Goal: Book appointment/travel/reservation

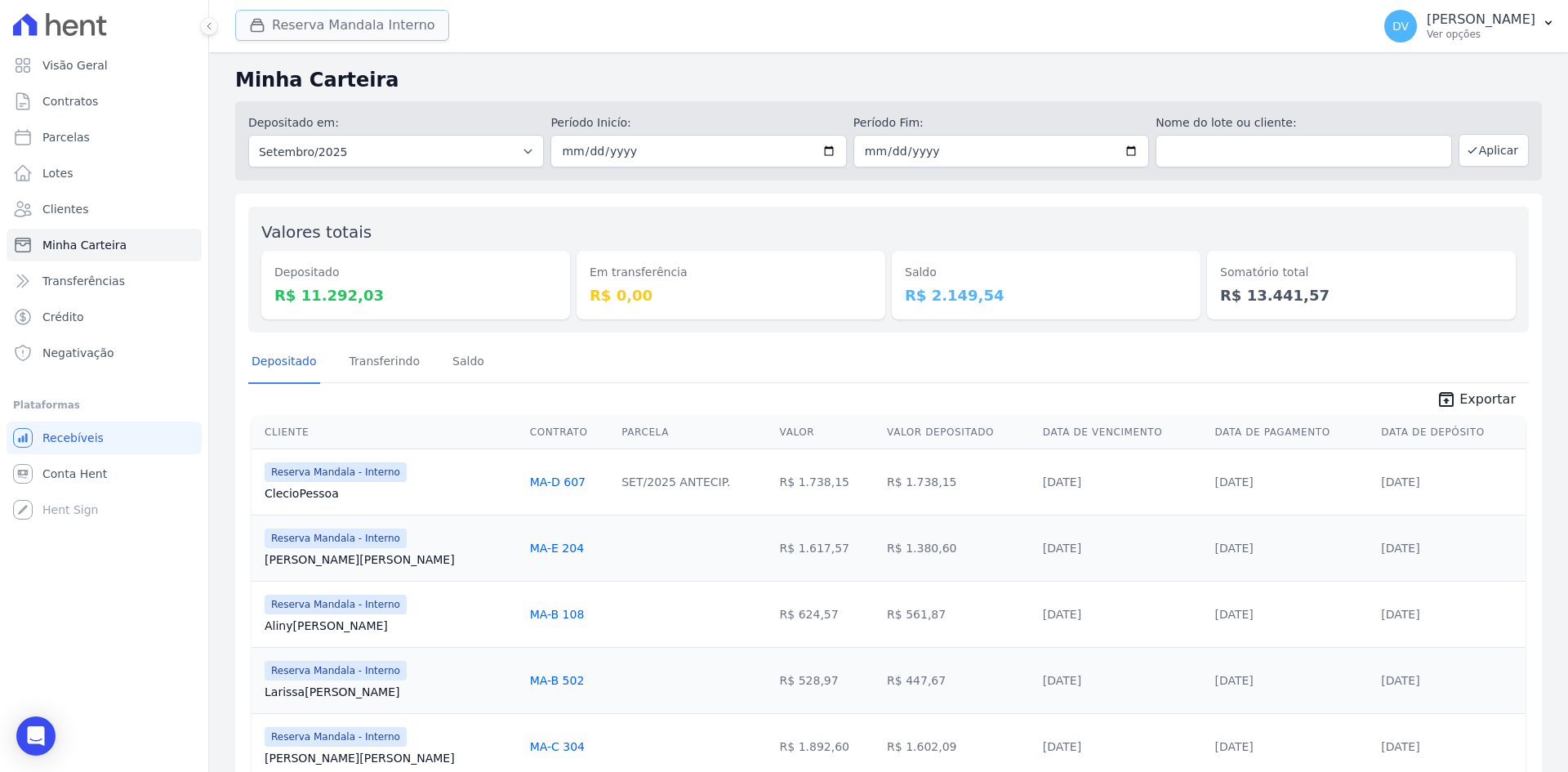
click at [316, 31] on button "Reserva Mandala Interno" at bounding box center [342, 25] width 214 height 31
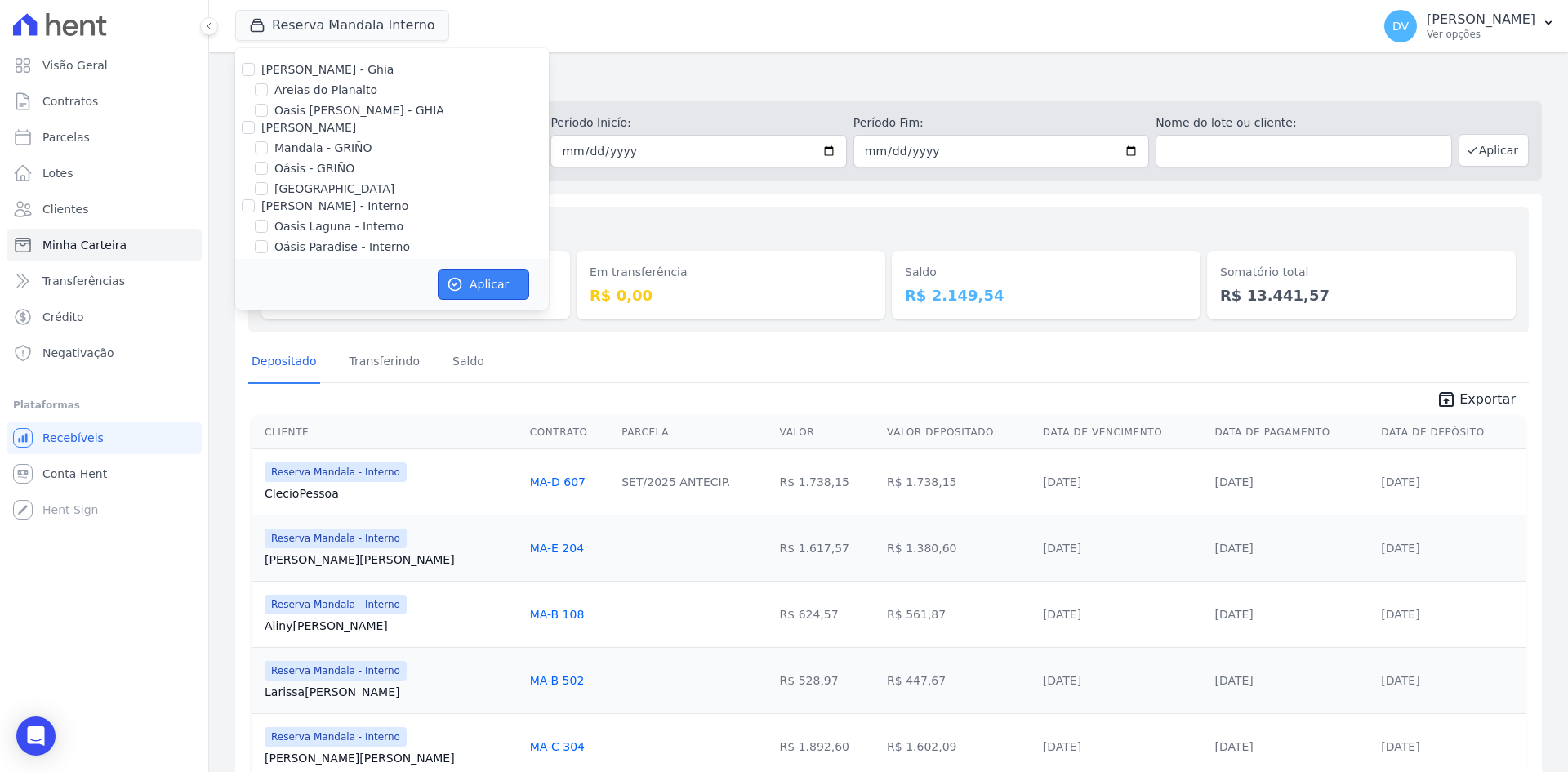
click at [471, 287] on button "Aplicar" at bounding box center [484, 284] width 91 height 31
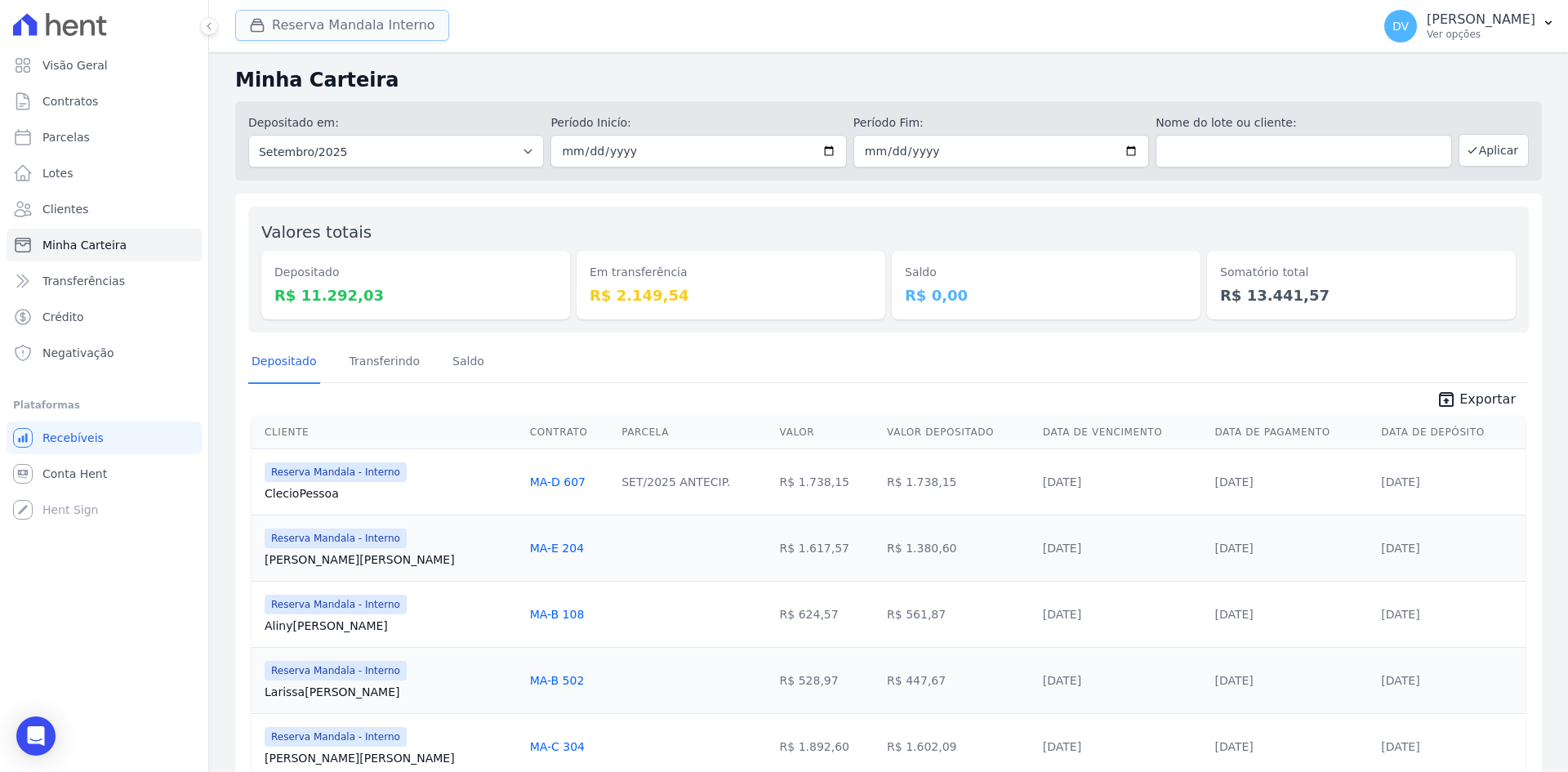
click at [340, 17] on button "Reserva Mandala Interno" at bounding box center [342, 25] width 214 height 31
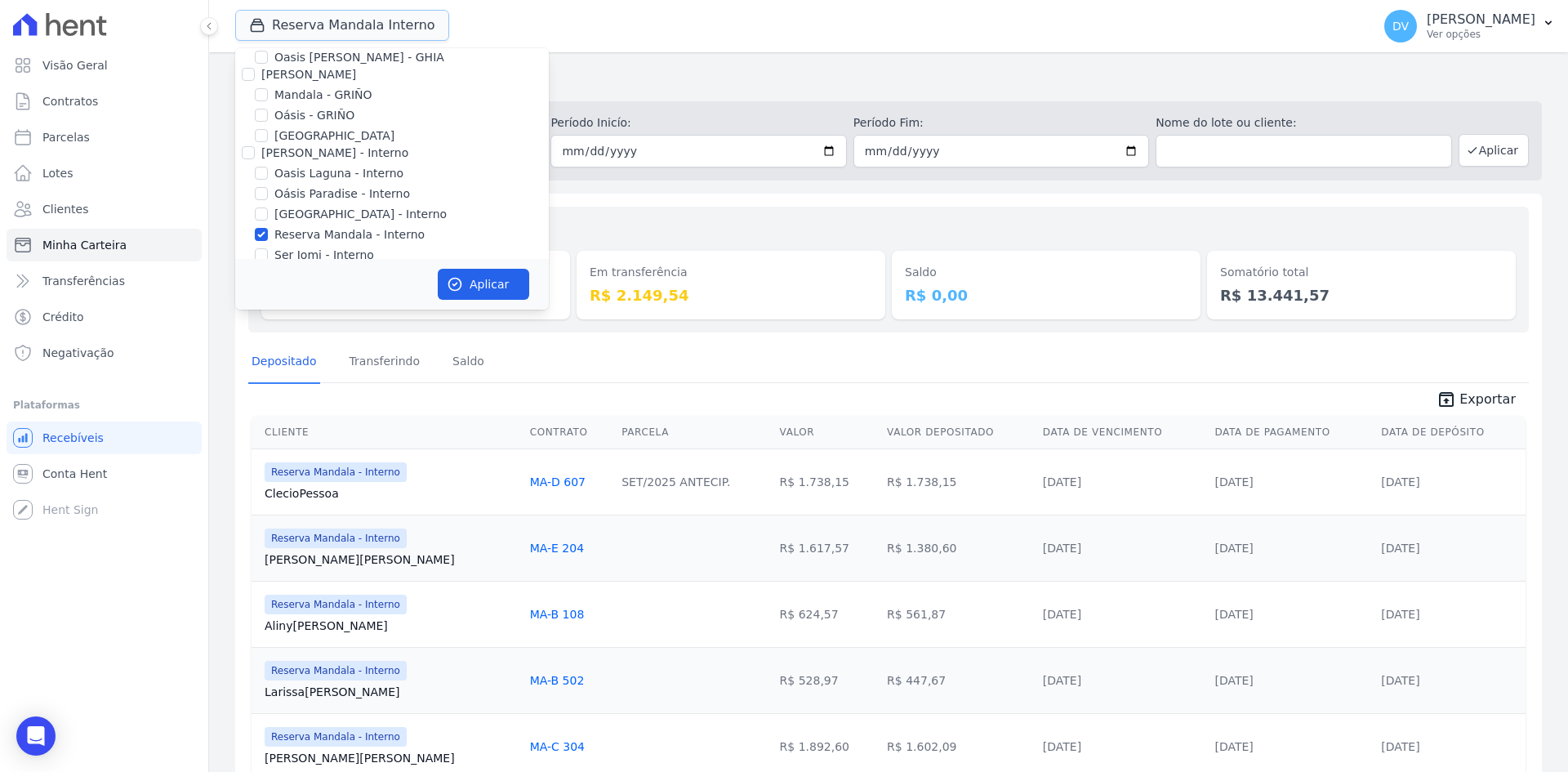
scroll to position [81, 0]
click at [265, 188] on input "[GEOGRAPHIC_DATA] - Interno" at bounding box center [261, 186] width 13 height 13
checkbox input "true"
click at [260, 202] on input "Reserva Mandala - Interno" at bounding box center [261, 206] width 13 height 13
checkbox input "false"
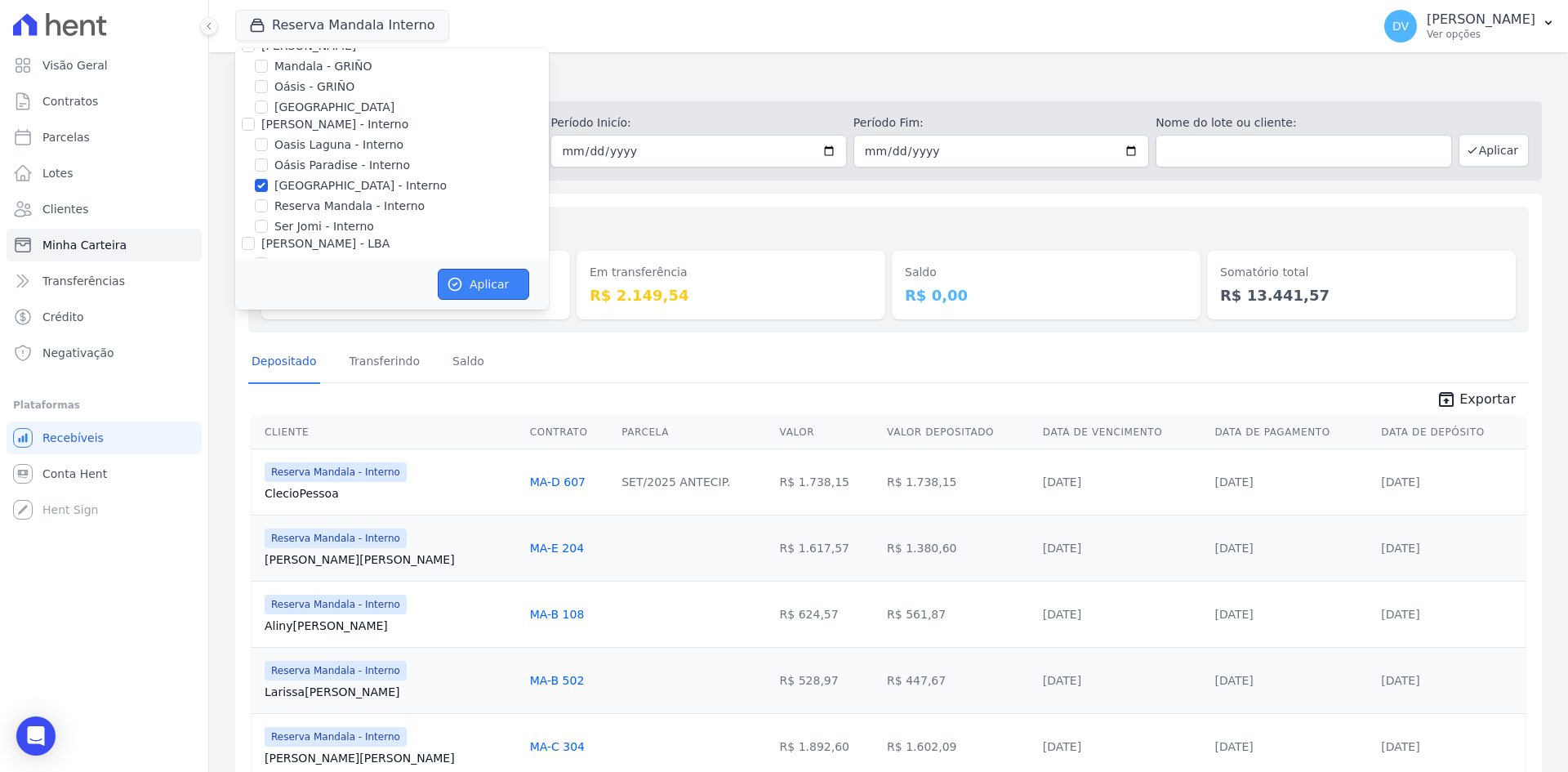
click at [457, 288] on icon "button" at bounding box center [455, 285] width 17 height 17
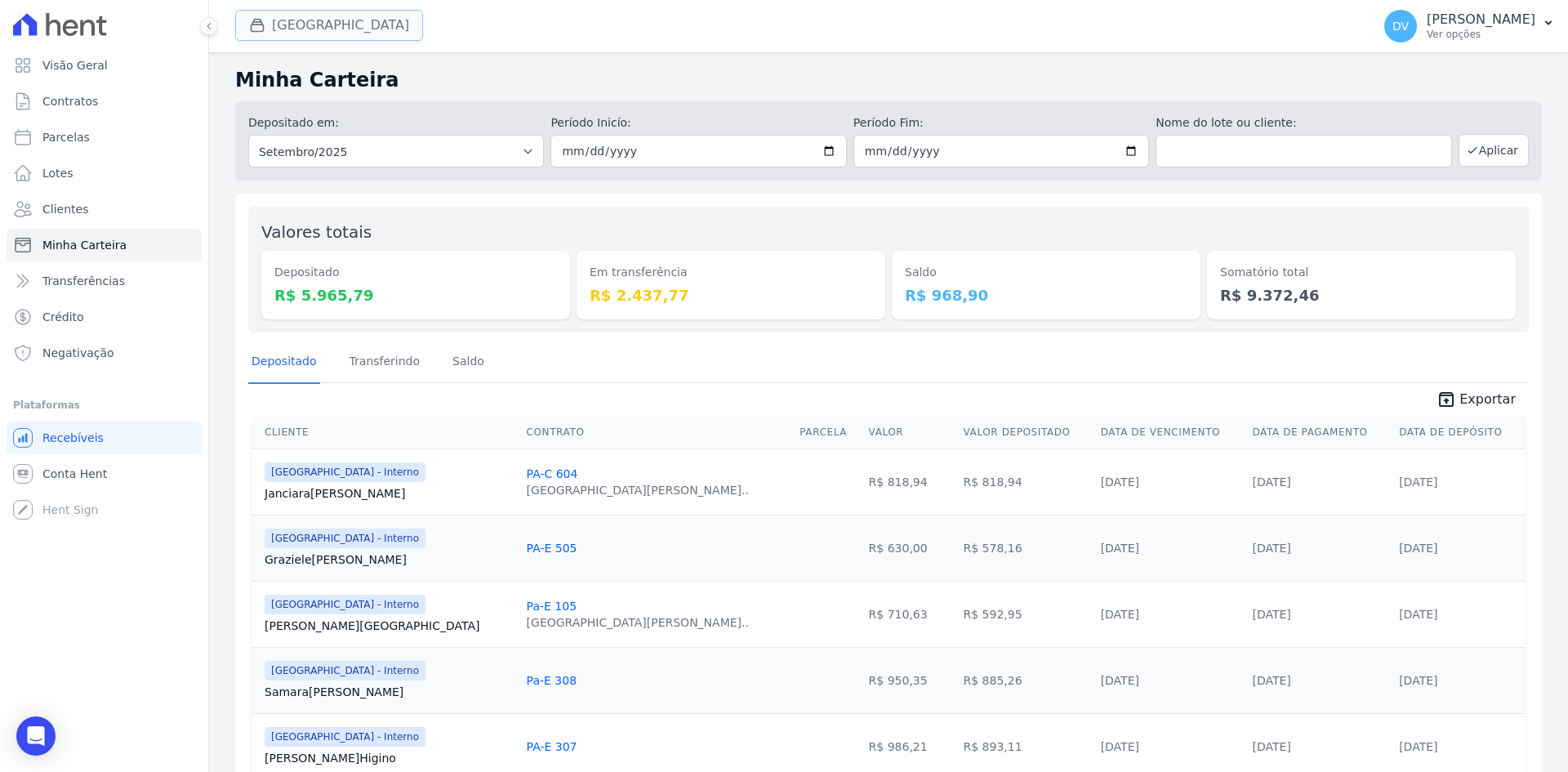
click at [302, 17] on button "[GEOGRAPHIC_DATA]" at bounding box center [329, 25] width 187 height 31
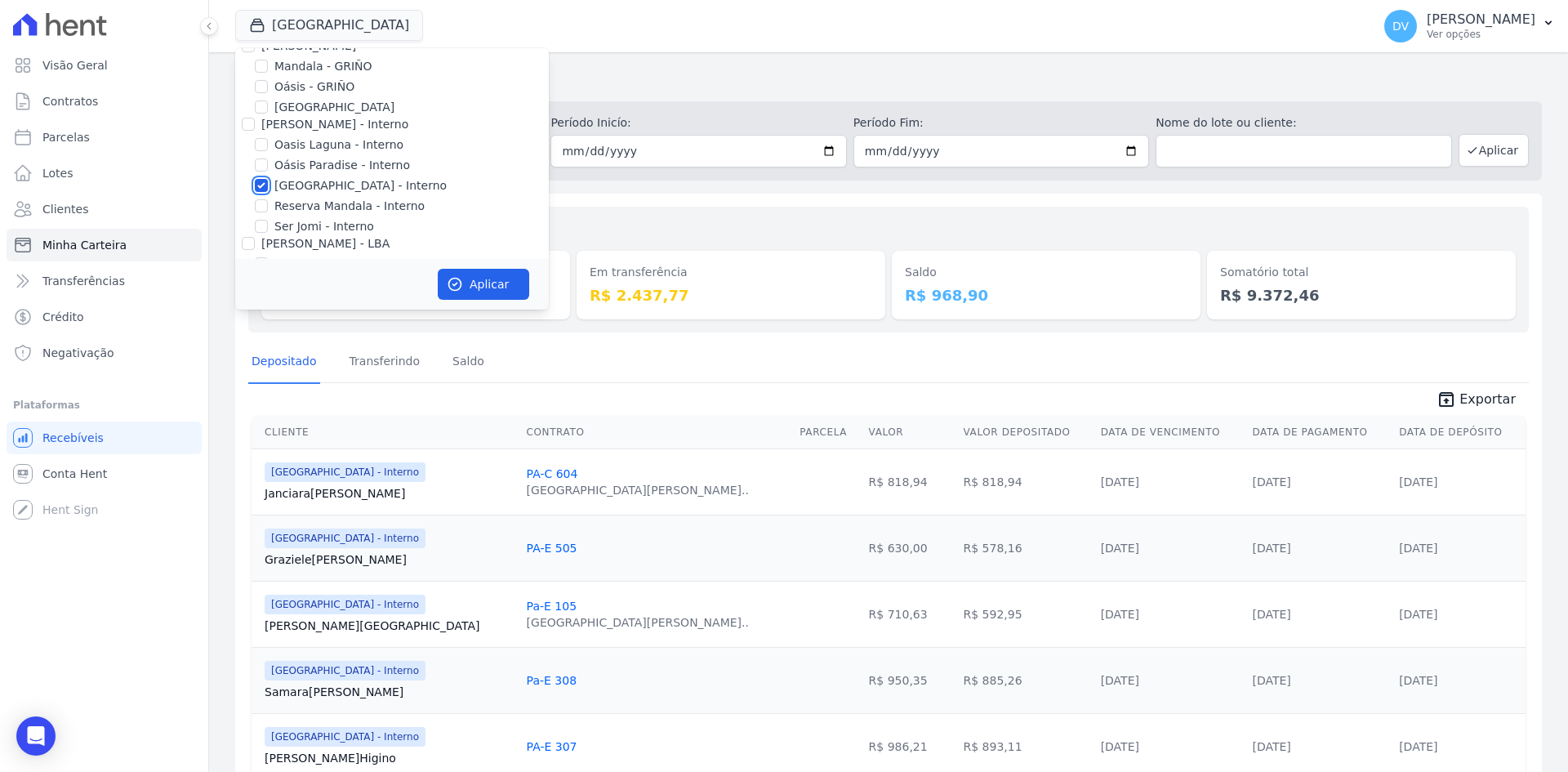
click at [261, 183] on input "[GEOGRAPHIC_DATA] - Interno" at bounding box center [261, 186] width 13 height 13
checkbox input "false"
click at [258, 138] on input "Oasis Laguna - Interno" at bounding box center [261, 144] width 13 height 13
checkbox input "true"
click at [492, 290] on button "Aplicar" at bounding box center [484, 284] width 91 height 31
